Goal: Find specific page/section: Find specific page/section

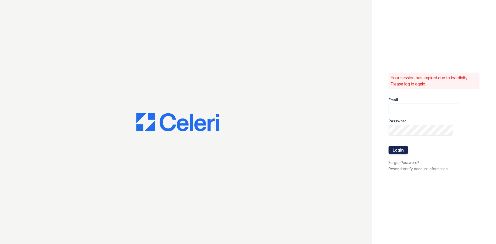
type input "[DOMAIN_NAME][EMAIL_ADDRESS][DOMAIN_NAME]"
click at [393, 149] on button "Login" at bounding box center [397, 150] width 19 height 8
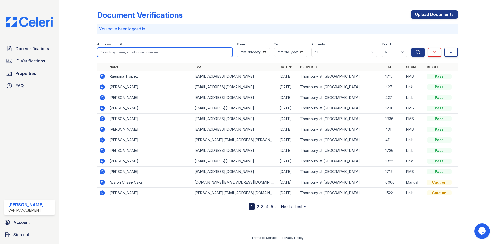
click at [182, 52] on input "search" at bounding box center [165, 52] width 136 height 9
type input "ryan"
click at [411, 48] on button "Search" at bounding box center [417, 52] width 13 height 9
